Goal: Transaction & Acquisition: Purchase product/service

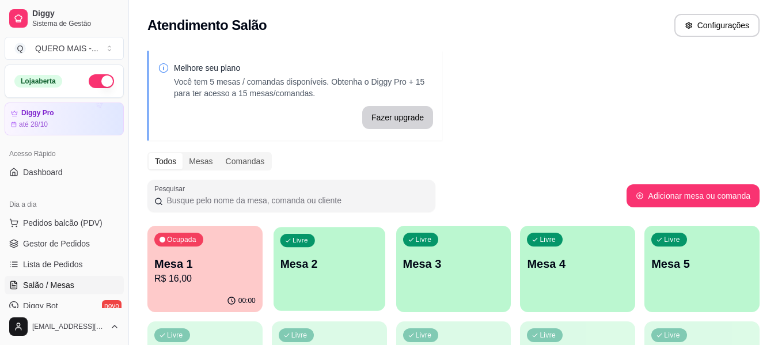
click at [279, 283] on div "Livre Mesa 2" at bounding box center [329, 262] width 112 height 70
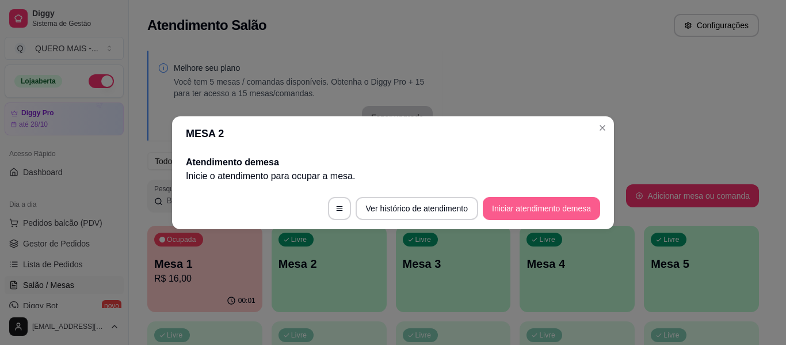
click at [523, 203] on button "Iniciar atendimento de mesa" at bounding box center [541, 208] width 117 height 23
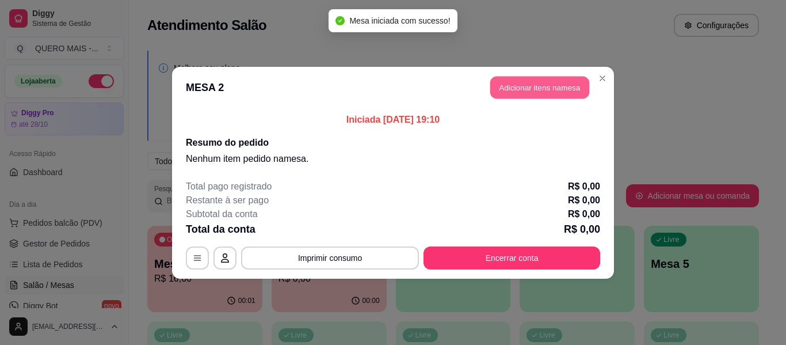
click at [550, 90] on button "Adicionar itens na mesa" at bounding box center [539, 87] width 99 height 22
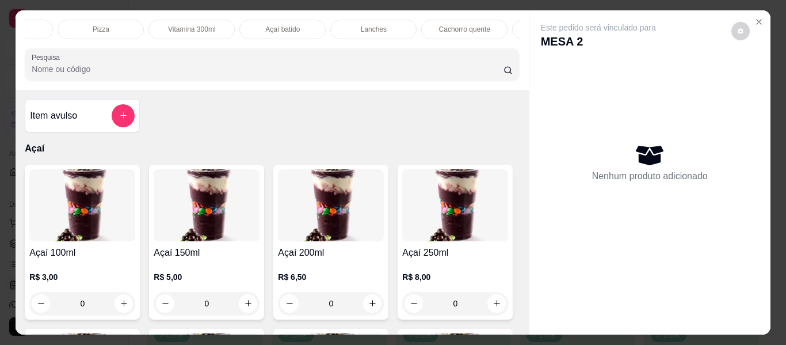
scroll to position [0, 348]
click at [253, 25] on p "Lanches" at bounding box center [266, 29] width 26 height 9
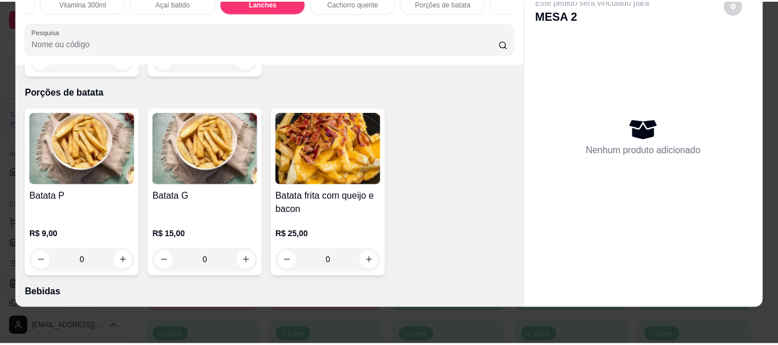
scroll to position [2479, 0]
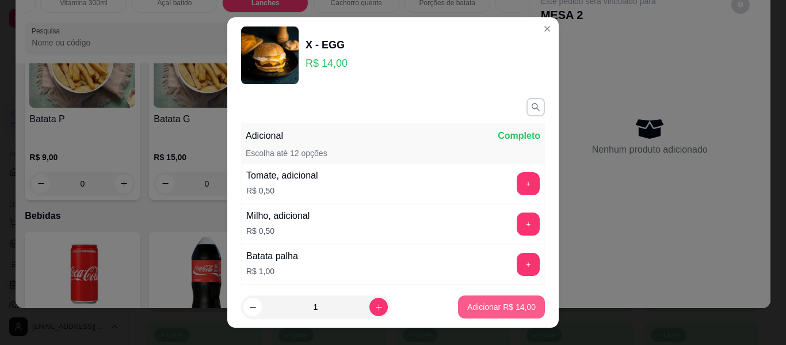
click at [499, 304] on p "Adicionar R$ 14,00" at bounding box center [501, 307] width 68 height 12
type input "1"
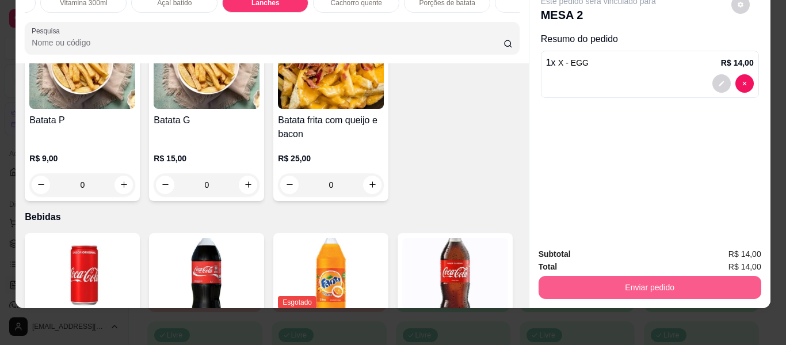
click at [630, 276] on button "Enviar pedido" at bounding box center [650, 287] width 223 height 23
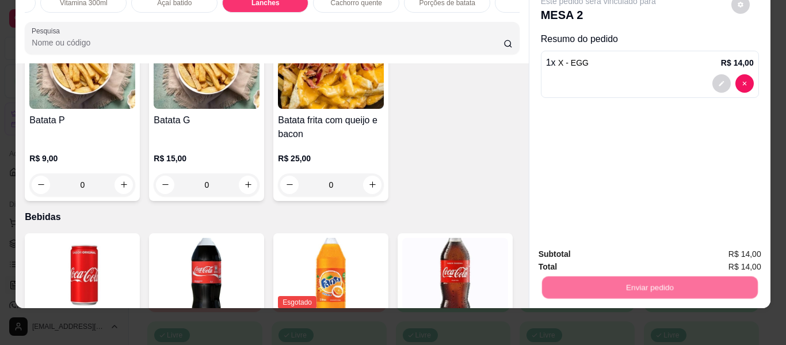
click at [725, 243] on button "Enviar pedido" at bounding box center [731, 250] width 65 height 22
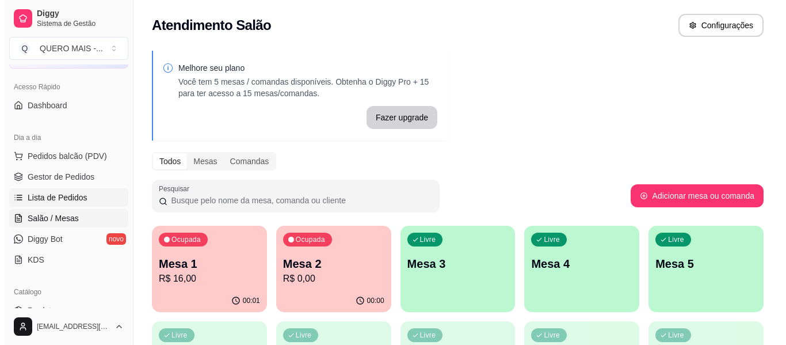
scroll to position [115, 0]
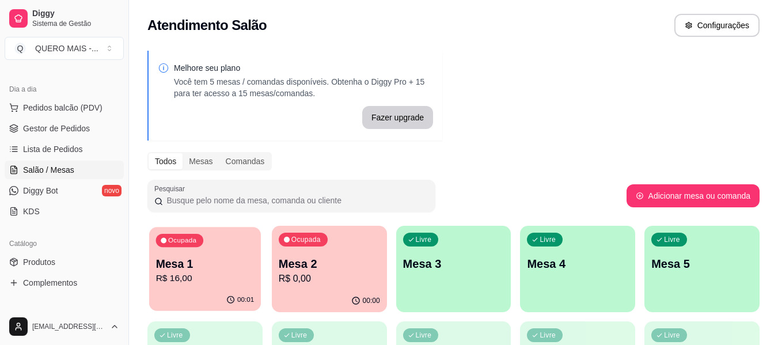
click at [199, 292] on div "00:01" at bounding box center [205, 300] width 112 height 22
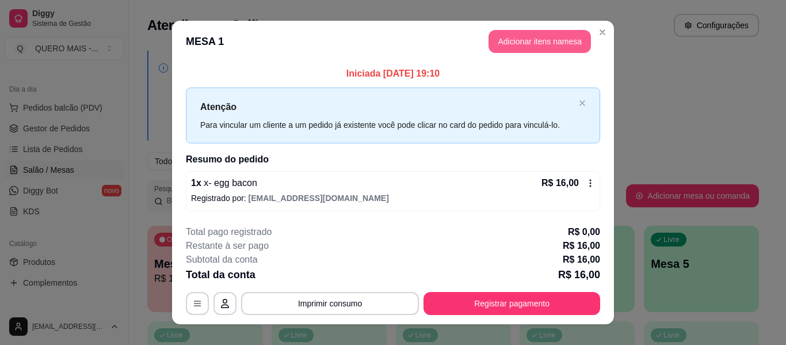
click at [523, 46] on button "Adicionar itens na mesa" at bounding box center [540, 41] width 102 height 23
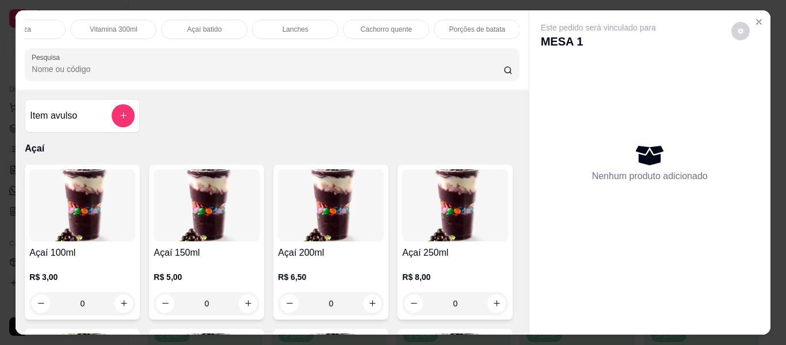
scroll to position [0, 481]
click at [412, 25] on p "Bebidas" at bounding box center [406, 29] width 25 height 9
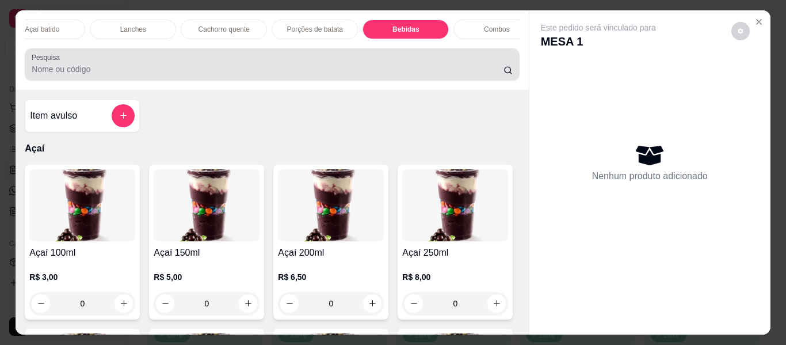
scroll to position [31, 0]
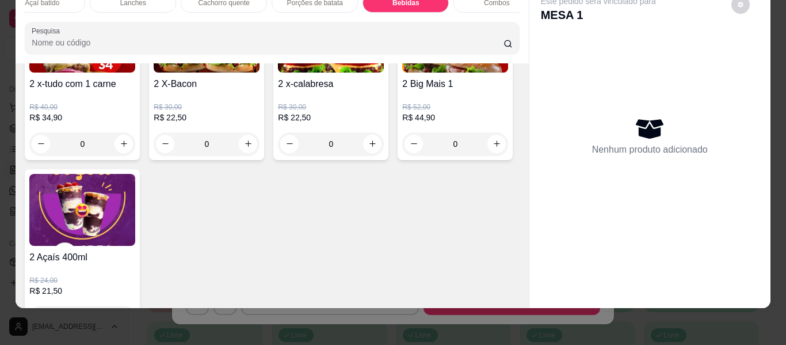
type input "1"
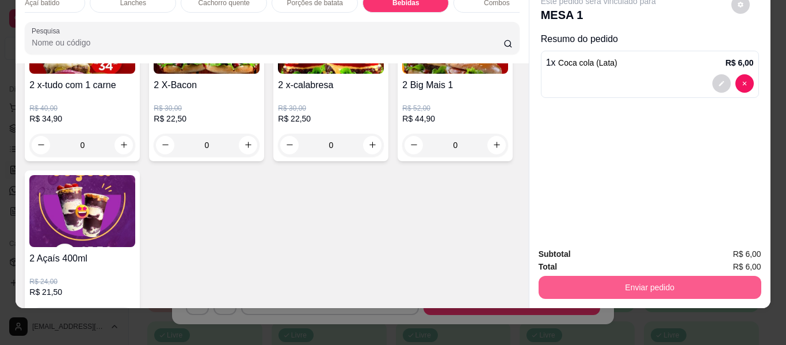
click at [546, 276] on button "Enviar pedido" at bounding box center [650, 287] width 223 height 23
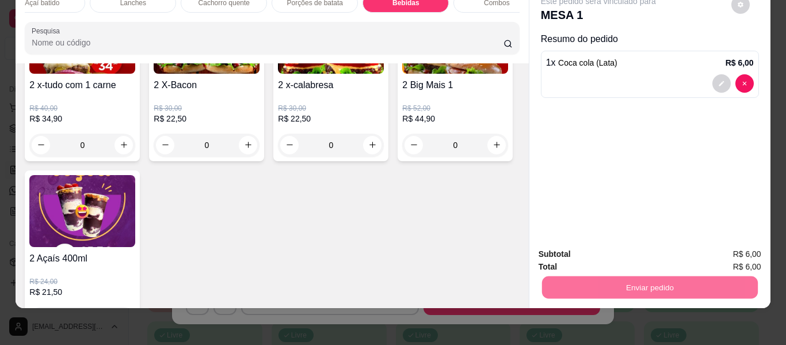
click at [714, 250] on button "Enviar pedido" at bounding box center [731, 249] width 63 height 21
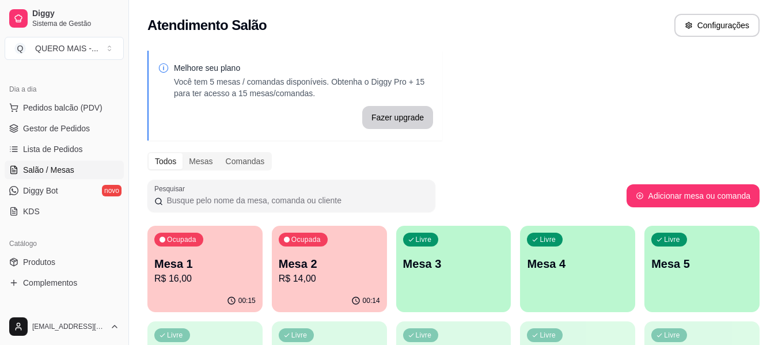
click at [353, 295] on div "00:14" at bounding box center [329, 301] width 115 height 22
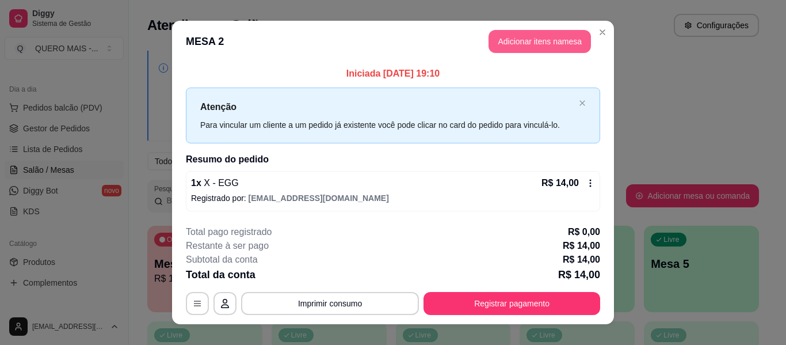
click at [547, 45] on button "Adicionar itens na mesa" at bounding box center [540, 41] width 102 height 23
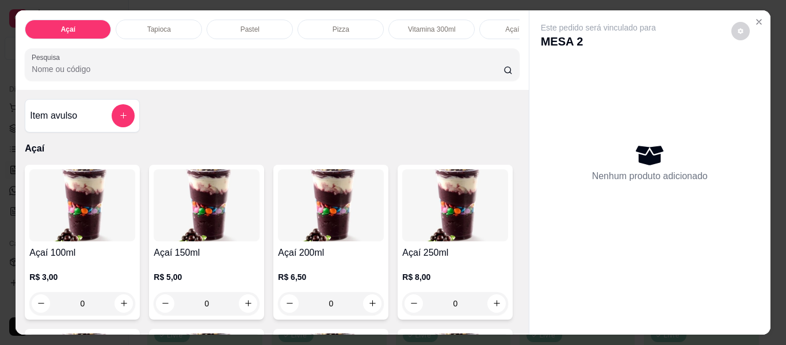
scroll to position [0, 592]
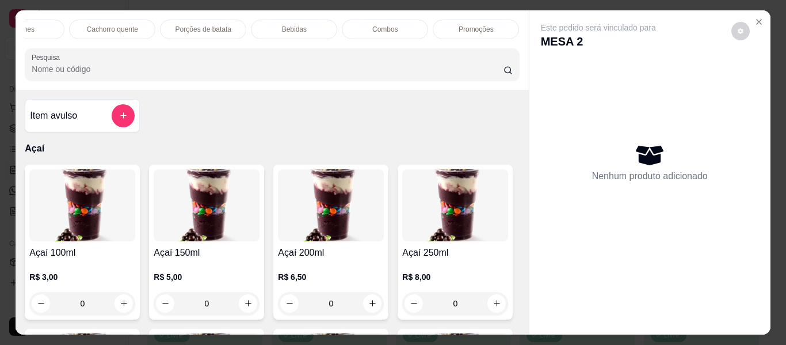
click at [303, 32] on div "Bebidas" at bounding box center [294, 30] width 86 height 20
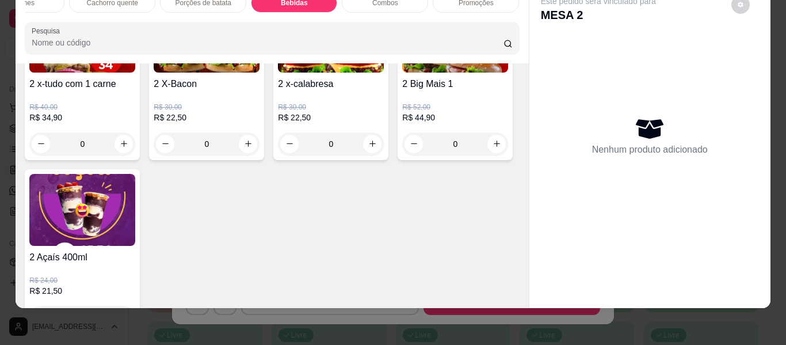
scroll to position [3661, 0]
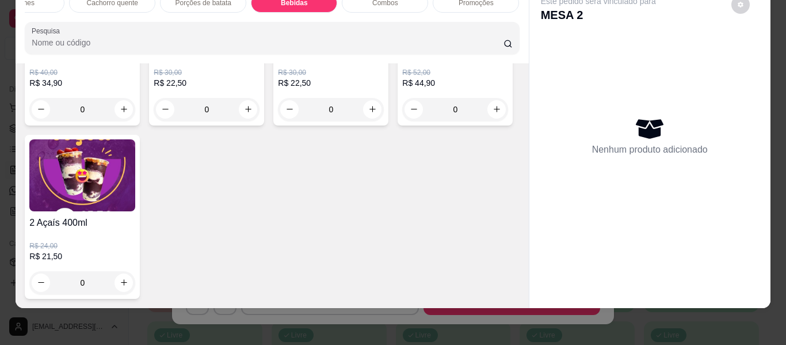
type input "1"
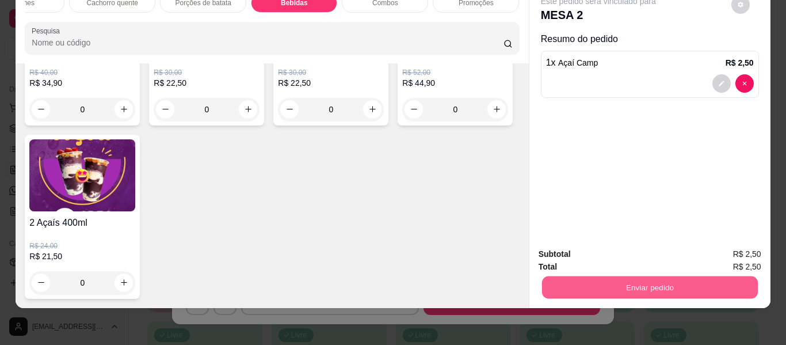
click at [581, 277] on button "Enviar pedido" at bounding box center [650, 287] width 216 height 22
click at [722, 249] on button "Enviar pedido" at bounding box center [731, 250] width 65 height 22
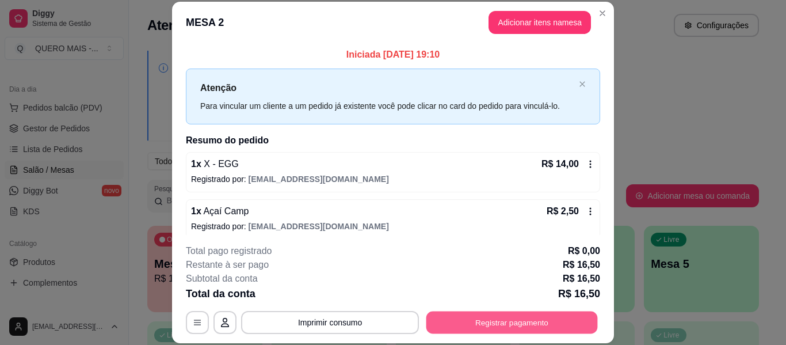
click at [495, 325] on button "Registrar pagamento" at bounding box center [513, 322] width 172 height 22
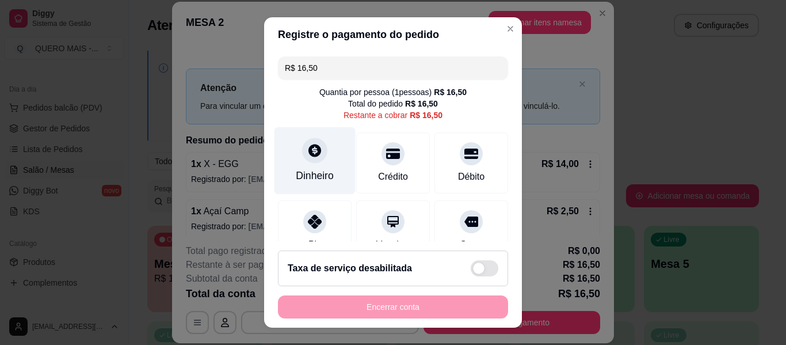
click at [313, 159] on div at bounding box center [314, 150] width 25 height 25
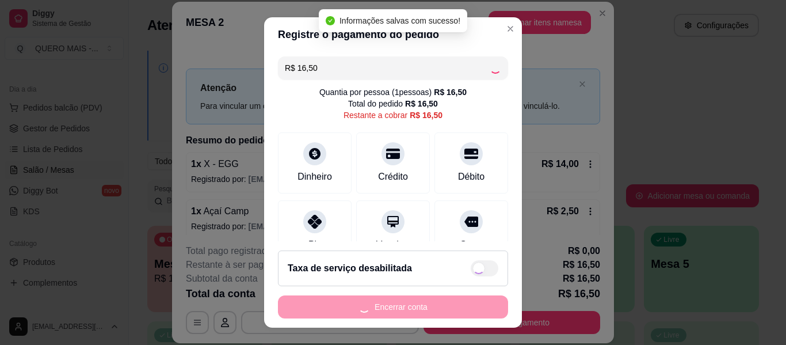
type input "R$ 0,00"
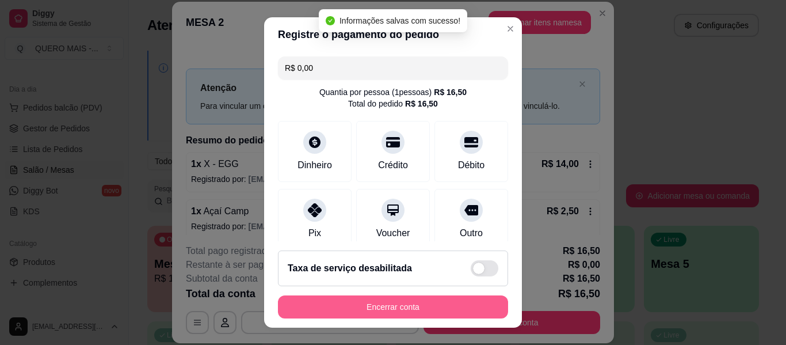
click at [378, 310] on button "Encerrar conta" at bounding box center [393, 306] width 230 height 23
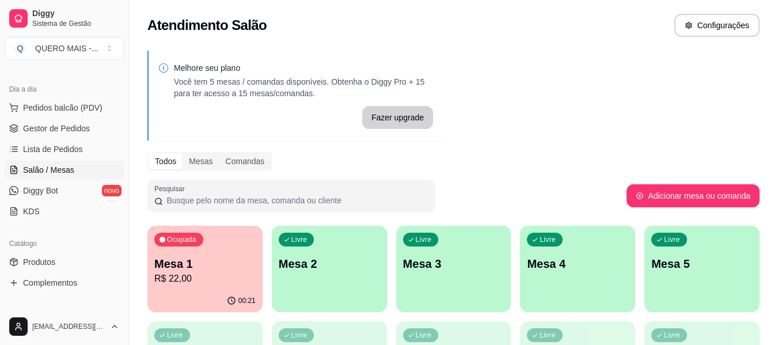
click at [206, 281] on p "R$ 22,00" at bounding box center [204, 279] width 101 height 14
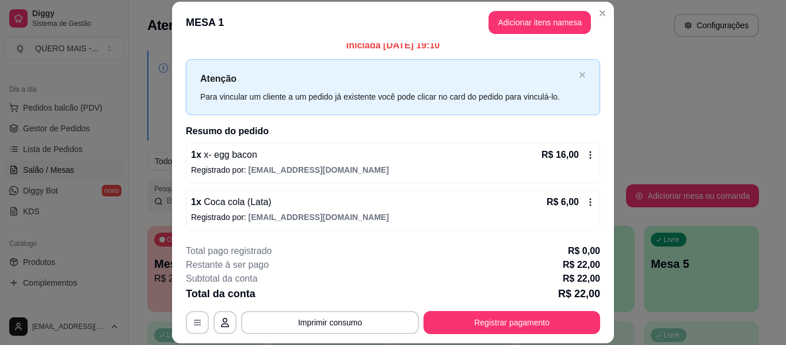
scroll to position [35, 0]
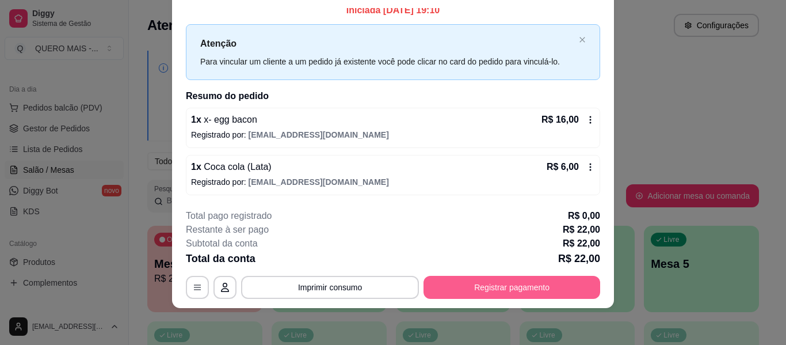
click at [502, 290] on button "Registrar pagamento" at bounding box center [512, 287] width 177 height 23
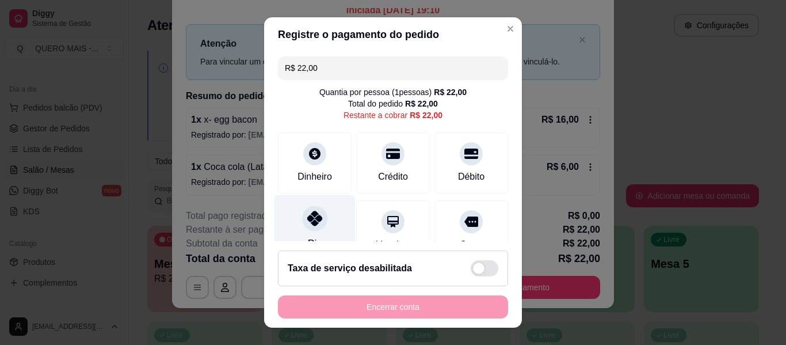
click at [307, 224] on icon at bounding box center [314, 218] width 15 height 15
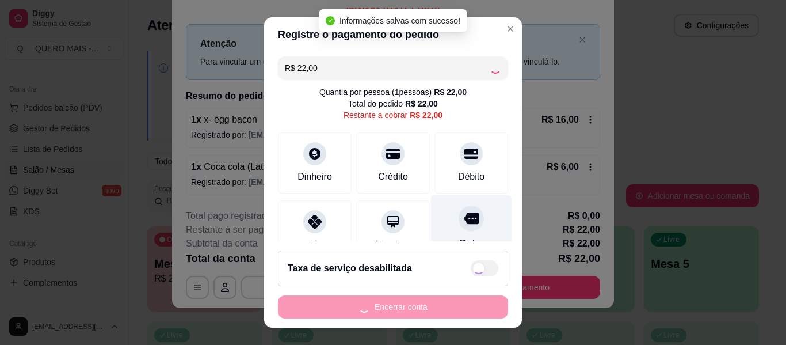
type input "R$ 0,00"
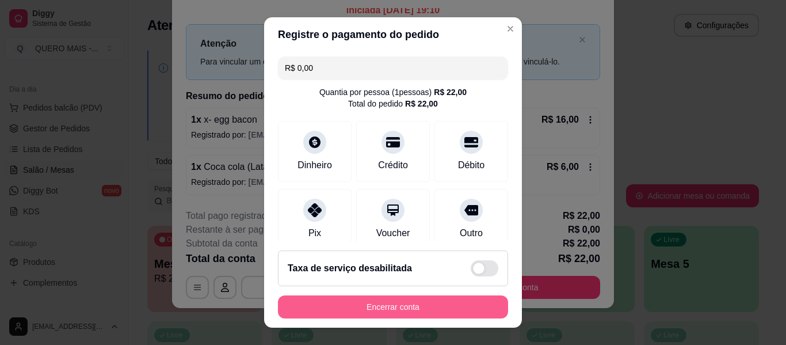
click at [440, 307] on button "Encerrar conta" at bounding box center [393, 306] width 230 height 23
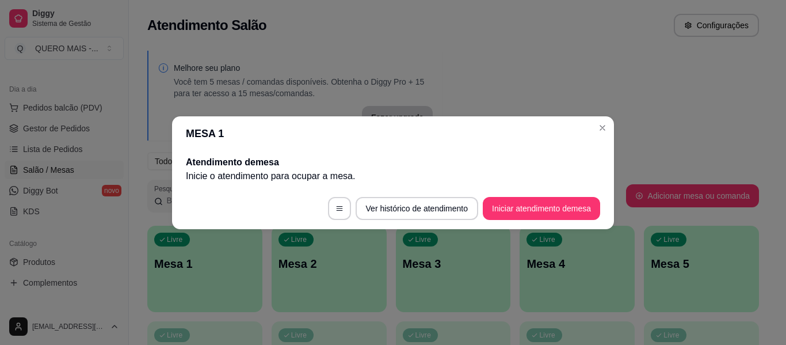
scroll to position [0, 0]
